Goal: Information Seeking & Learning: Learn about a topic

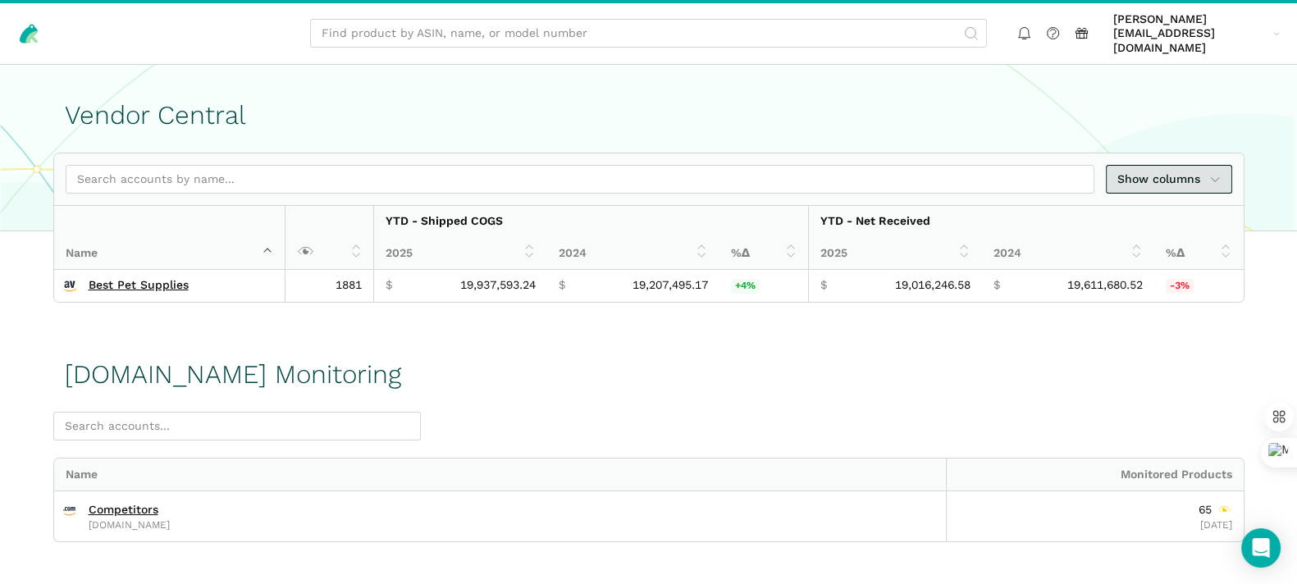
click at [1174, 171] on span "Show columns" at bounding box center [1168, 179] width 103 height 17
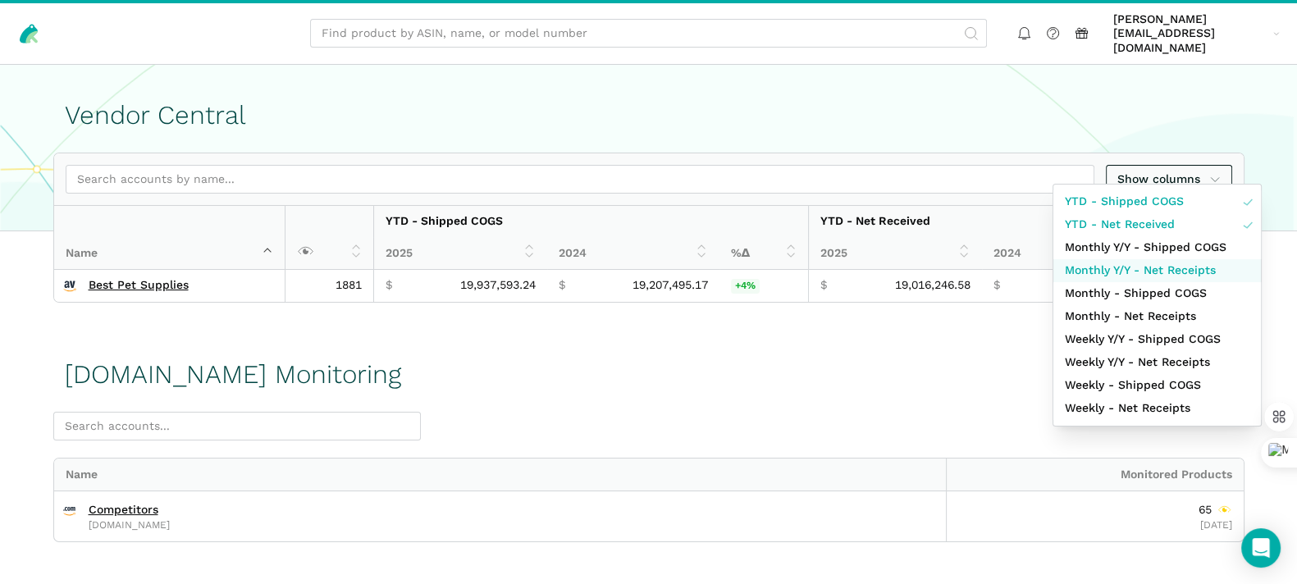
click at [1203, 268] on span "Monthly Y/Y - Net Receipts" at bounding box center [1140, 270] width 151 height 17
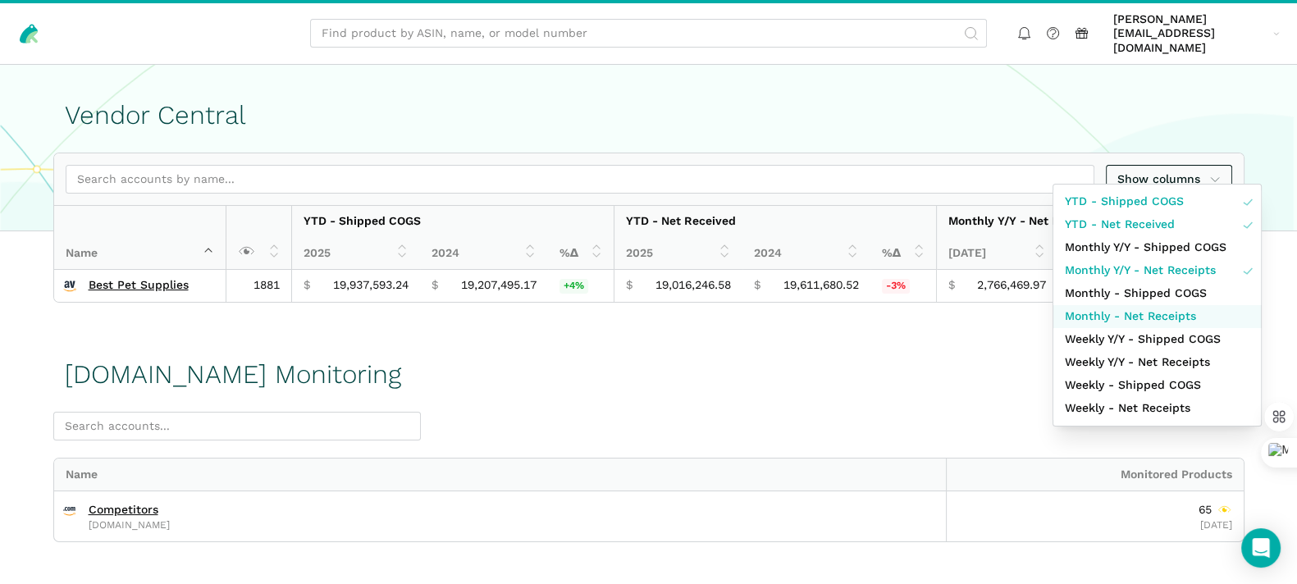
click at [1190, 313] on span "Monthly - Net Receipts" at bounding box center [1130, 316] width 131 height 17
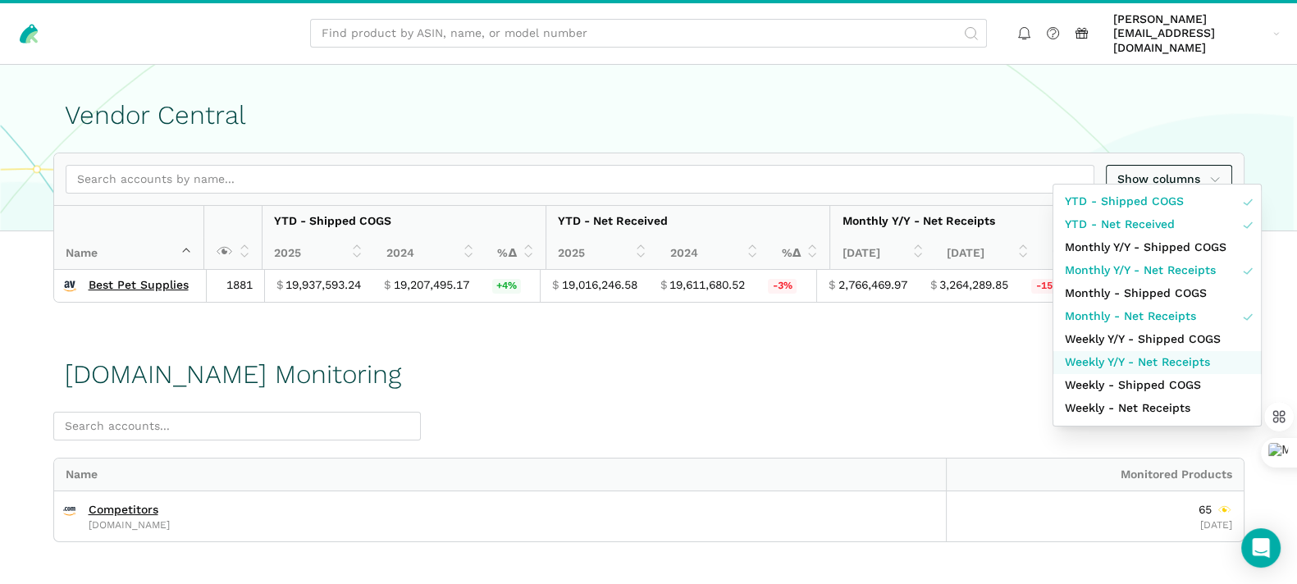
click at [1189, 364] on span "Weekly Y/Y - Net Receipts" at bounding box center [1137, 362] width 145 height 17
click at [916, 395] on div at bounding box center [648, 292] width 1297 height 584
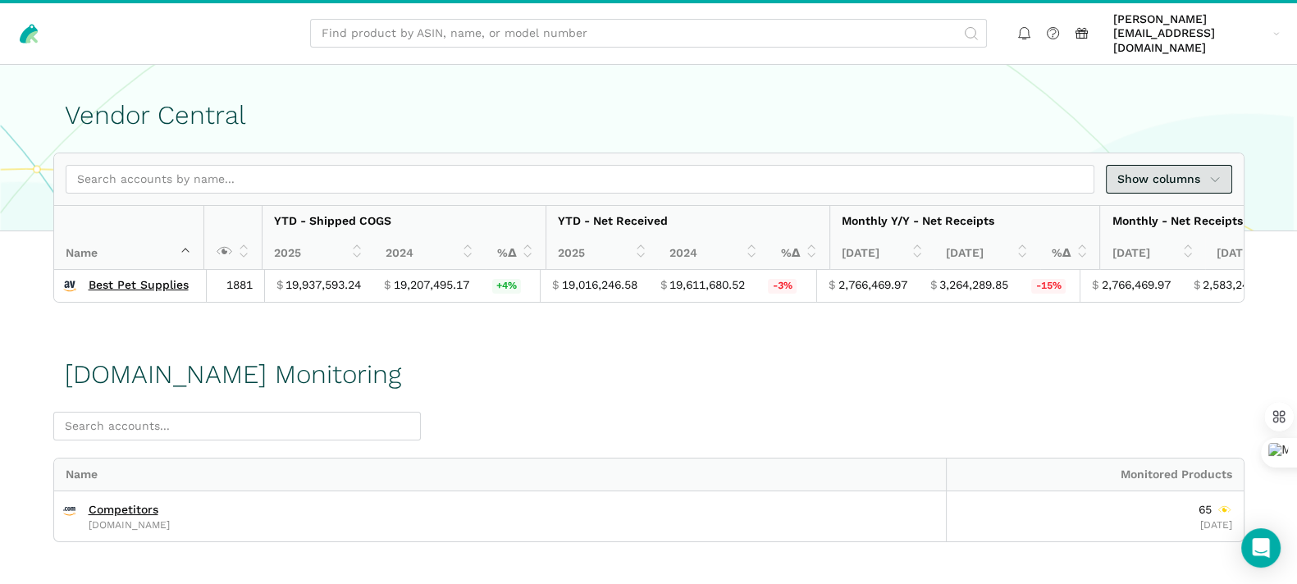
click at [1185, 171] on span "Show columns" at bounding box center [1168, 179] width 103 height 17
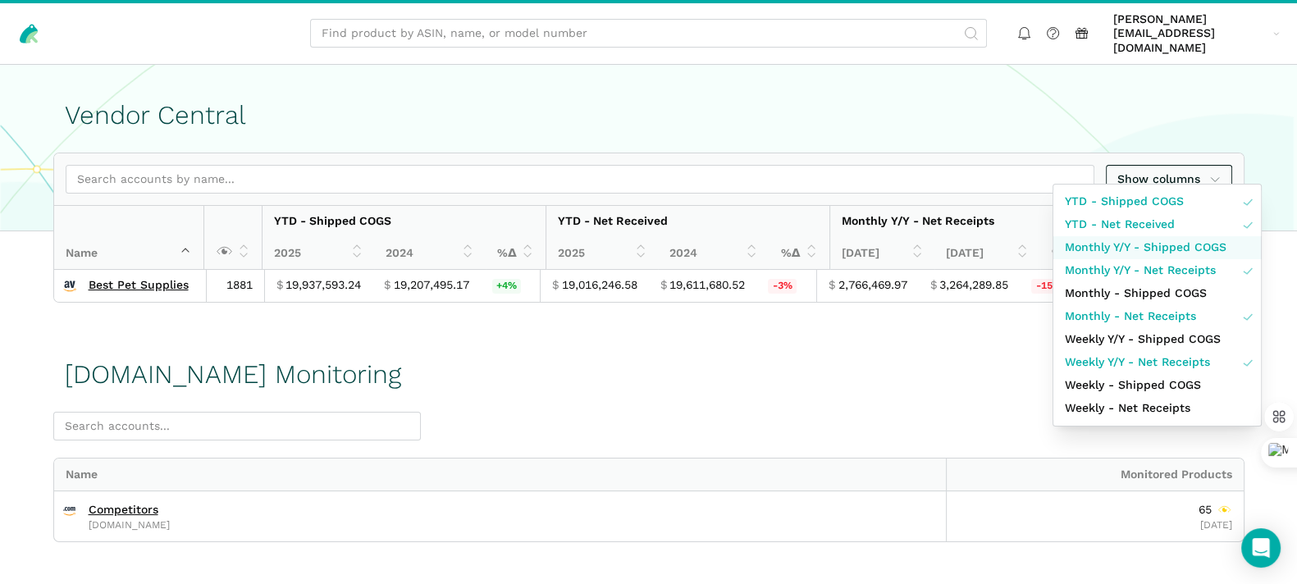
click at [1186, 244] on span "Monthly Y/Y - Shipped COGS" at bounding box center [1146, 247] width 162 height 17
click at [1180, 272] on span "Monthly Y/Y - Net Receipts" at bounding box center [1140, 270] width 151 height 17
click at [691, 412] on div at bounding box center [648, 292] width 1297 height 584
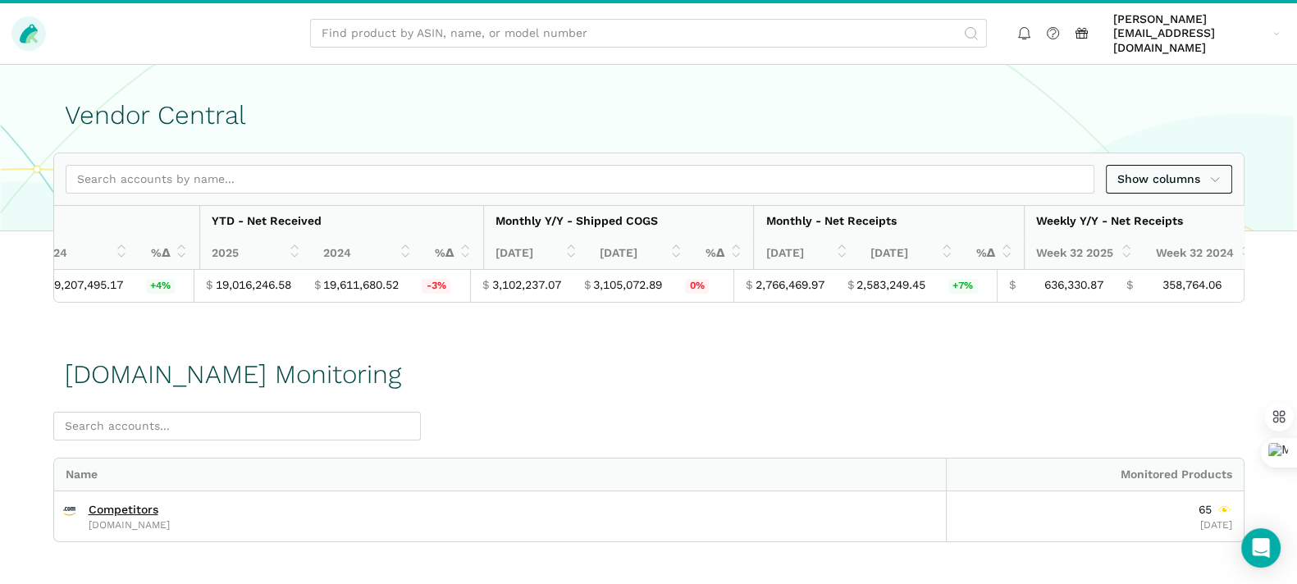
click at [28, 22] on icon at bounding box center [28, 33] width 23 height 23
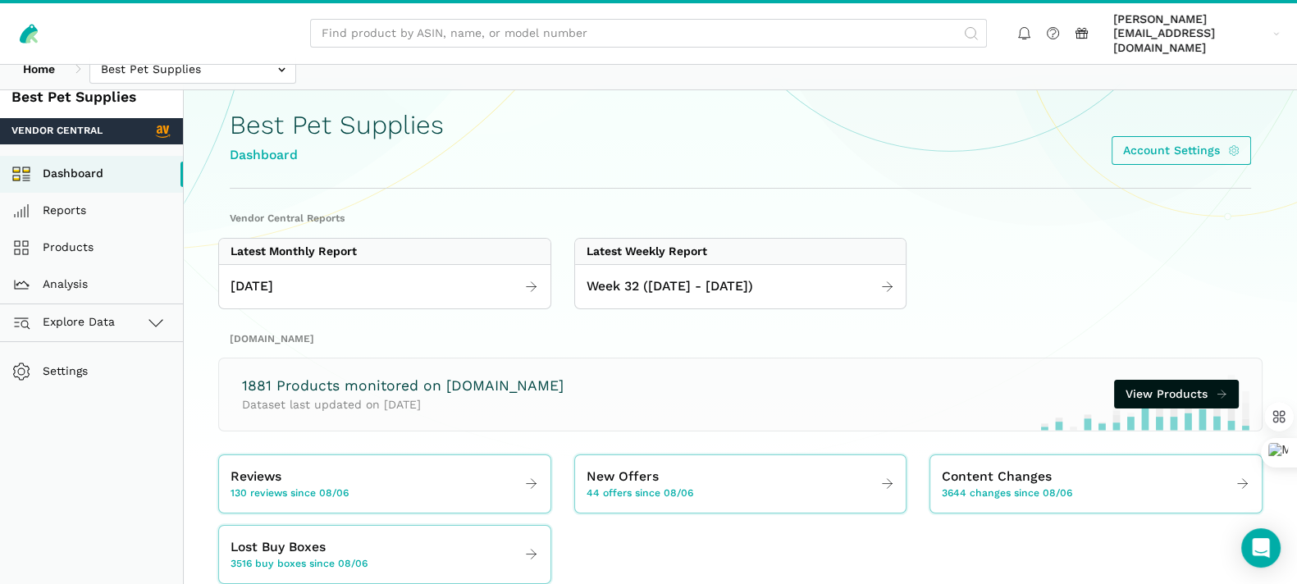
scroll to position [16, 0]
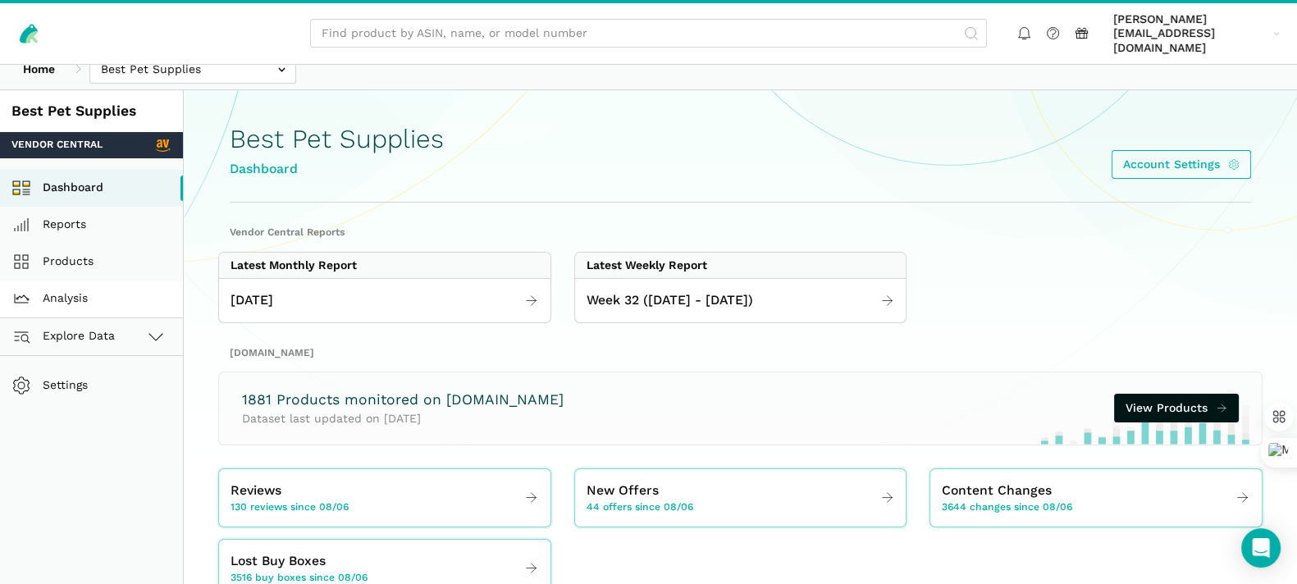
click at [63, 281] on link "Analysis" at bounding box center [91, 299] width 183 height 37
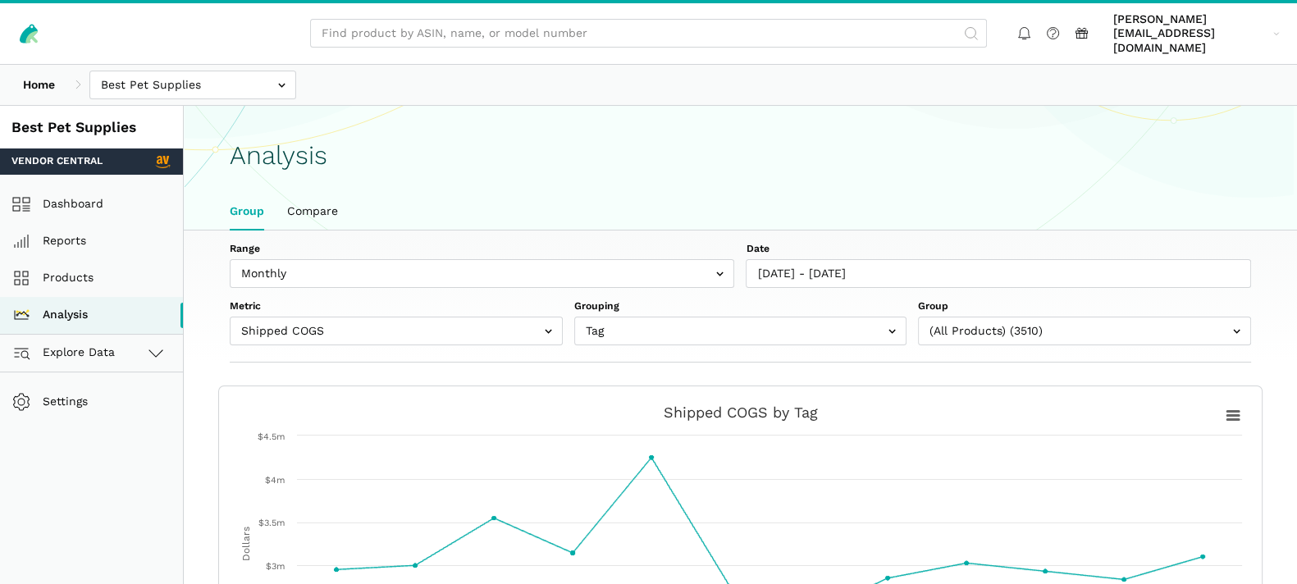
scroll to position [5, 0]
